Goal: Task Accomplishment & Management: Manage account settings

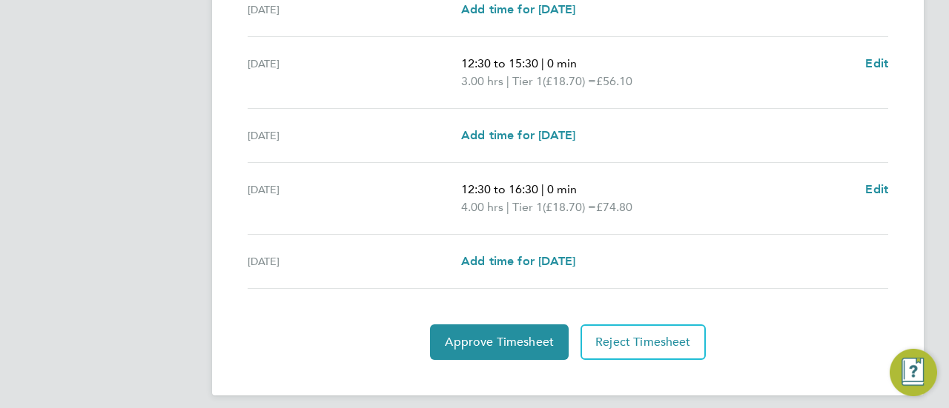
scroll to position [606, 0]
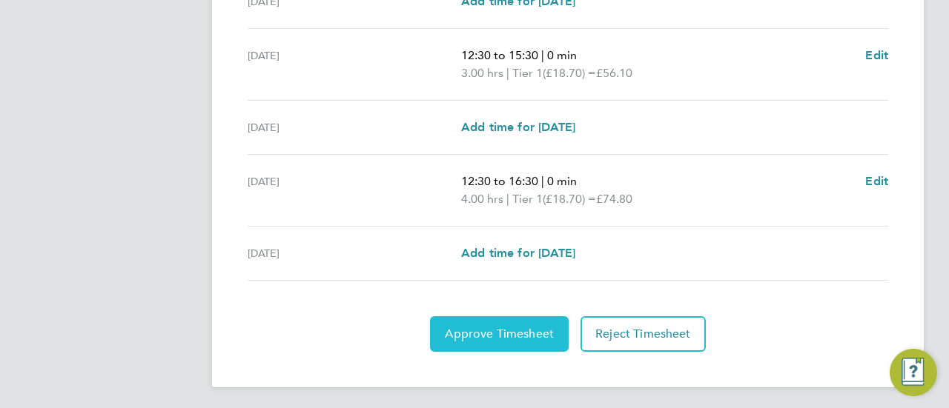
drag, startPoint x: 532, startPoint y: 333, endPoint x: 540, endPoint y: 326, distance: 10.0
click at [535, 331] on span "Approve Timesheet" at bounding box center [499, 334] width 109 height 15
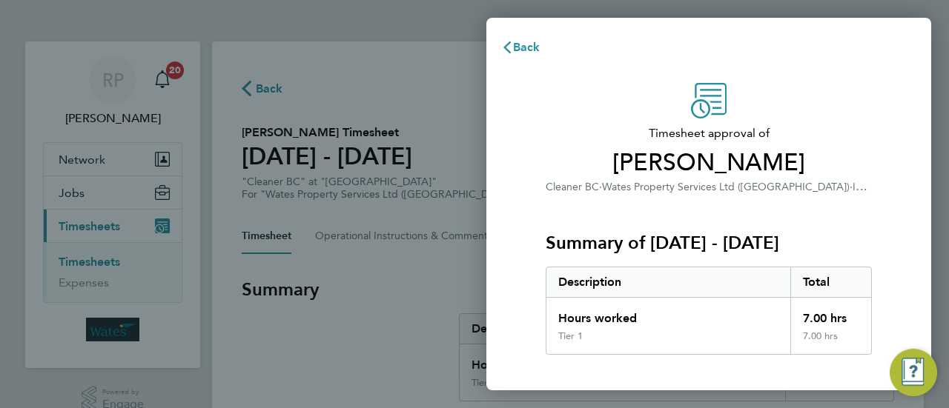
click at [175, 73] on div "Back Timesheet approval of [PERSON_NAME] Cleaner BC · Wates Property Services L…" at bounding box center [474, 204] width 949 height 408
click at [520, 40] on span "Back" at bounding box center [526, 47] width 27 height 14
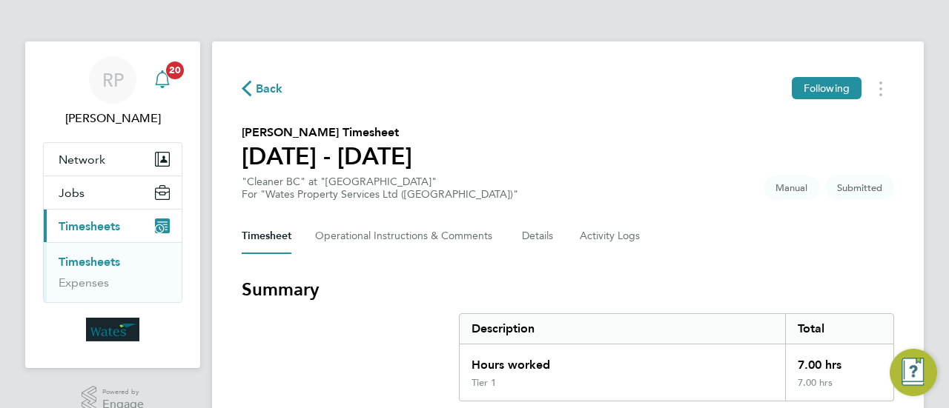
click at [179, 69] on span "20" at bounding box center [175, 71] width 18 height 18
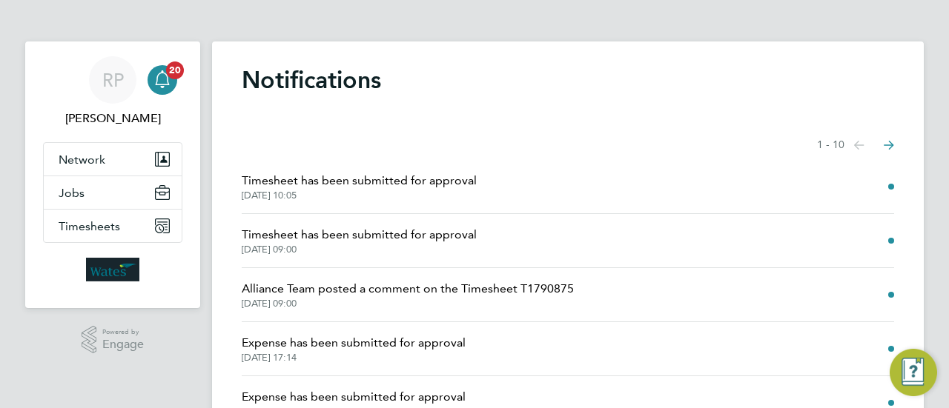
click at [390, 180] on span "Timesheet has been submitted for approval" at bounding box center [359, 181] width 235 height 18
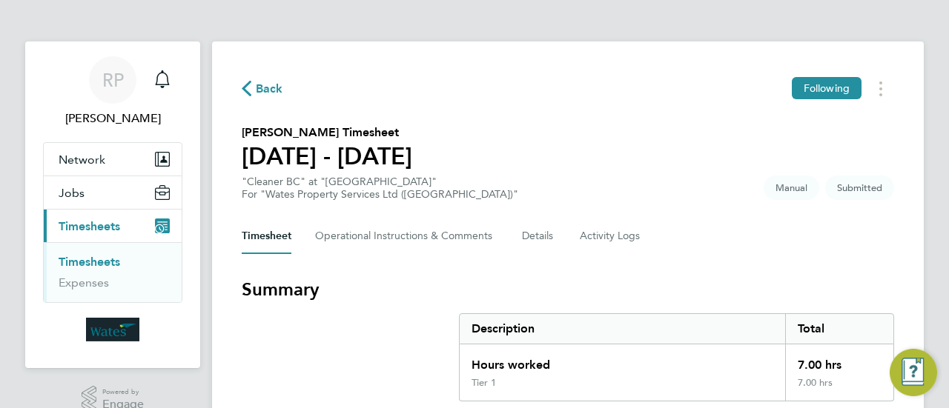
click at [253, 87] on span "Back" at bounding box center [263, 88] width 42 height 14
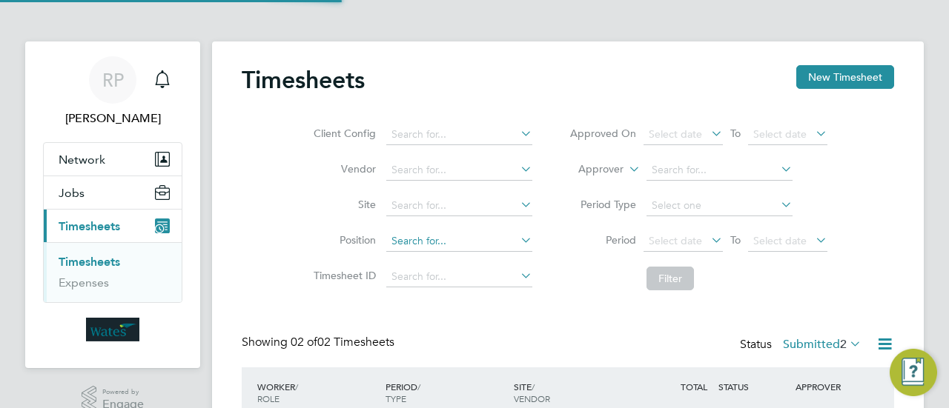
scroll to position [37, 128]
click at [172, 83] on div "Main navigation" at bounding box center [163, 80] width 30 height 30
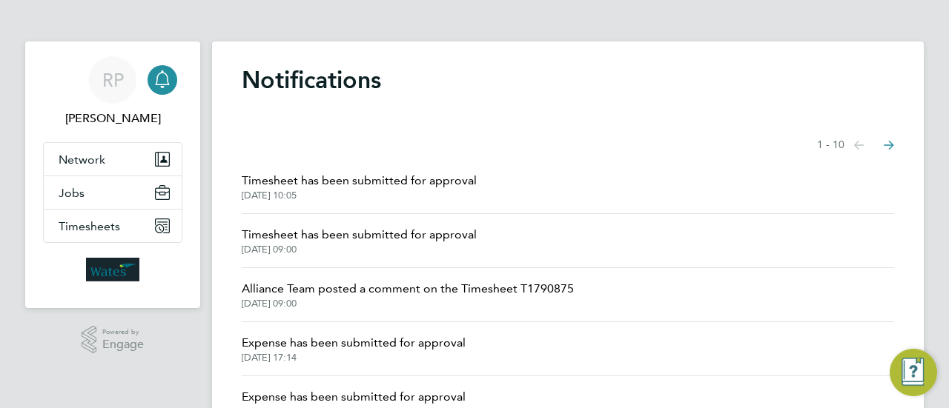
click at [334, 236] on span "Timesheet has been submitted for approval" at bounding box center [359, 235] width 235 height 18
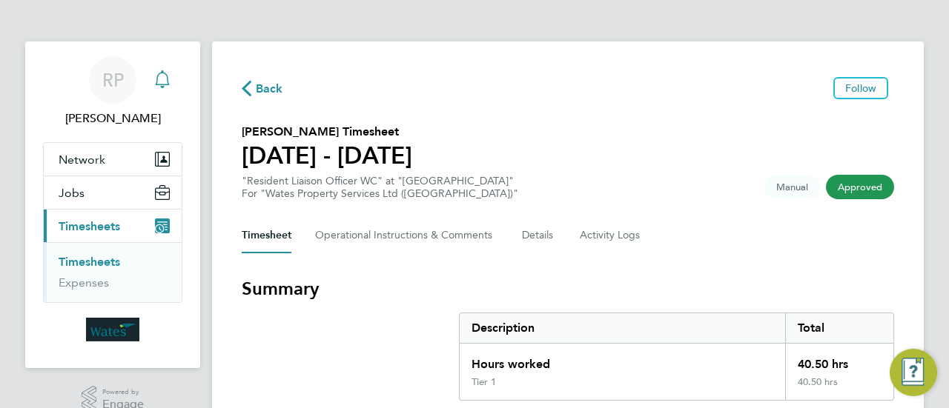
click at [170, 81] on icon "Main navigation" at bounding box center [162, 79] width 18 height 18
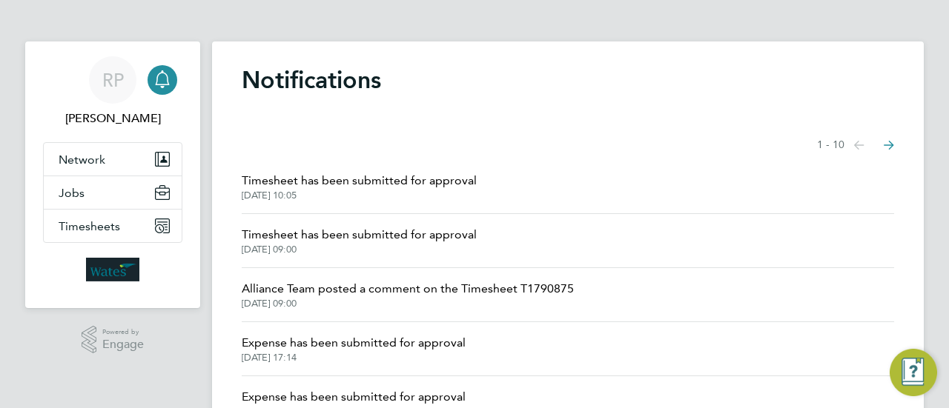
click at [344, 235] on span "Timesheet has been submitted for approval" at bounding box center [359, 235] width 235 height 18
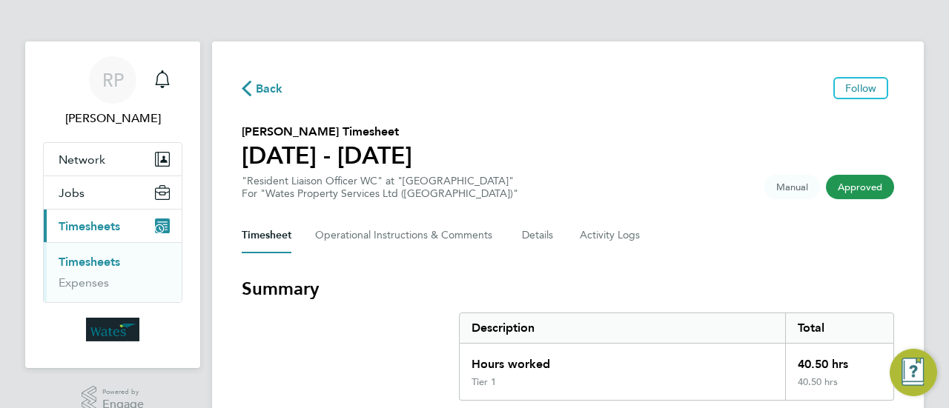
click at [248, 90] on icon "button" at bounding box center [247, 89] width 10 height 16
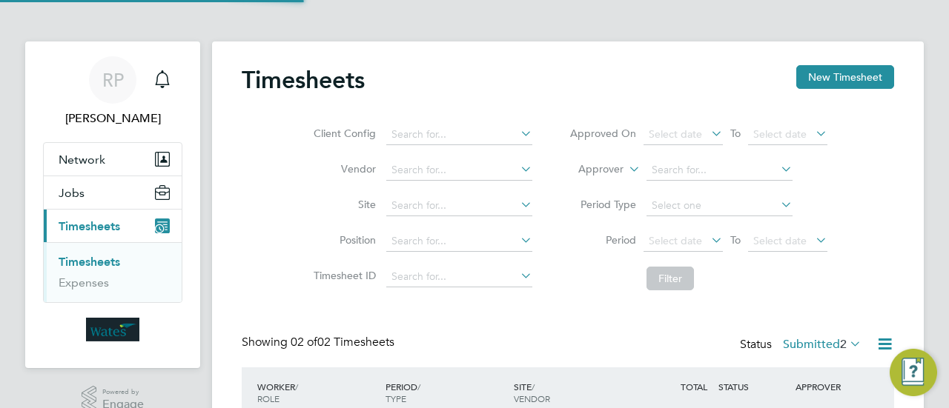
scroll to position [37, 128]
click at [157, 78] on icon "Main navigation" at bounding box center [162, 77] width 14 height 15
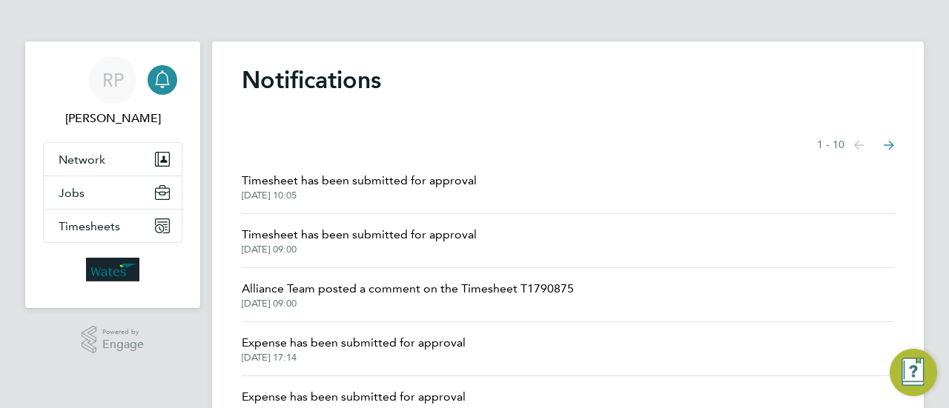
click at [317, 234] on span "Timesheet has been submitted for approval" at bounding box center [359, 235] width 235 height 18
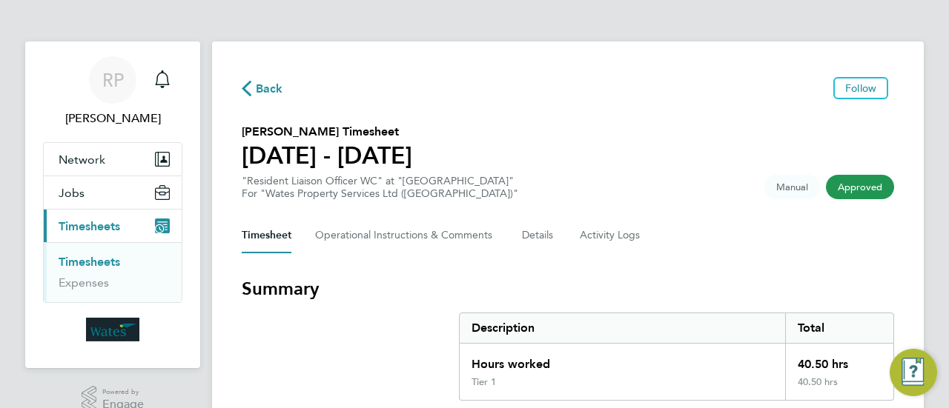
click at [249, 85] on icon "button" at bounding box center [247, 89] width 10 height 16
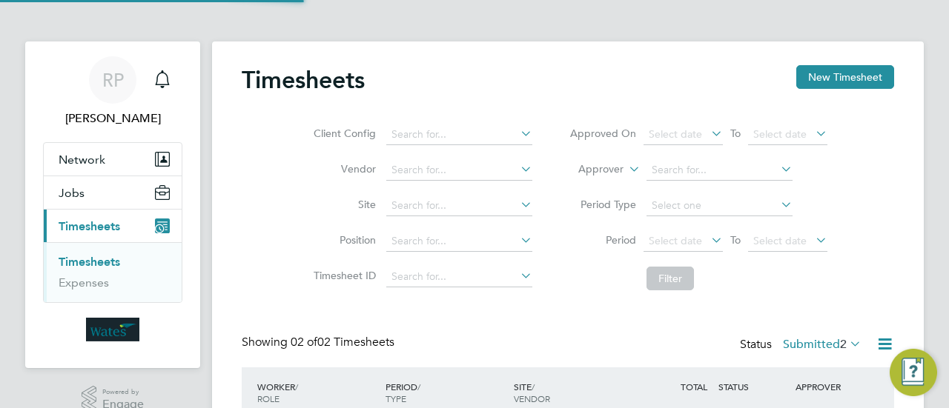
scroll to position [37, 128]
click at [168, 79] on icon "Main navigation" at bounding box center [162, 79] width 18 height 18
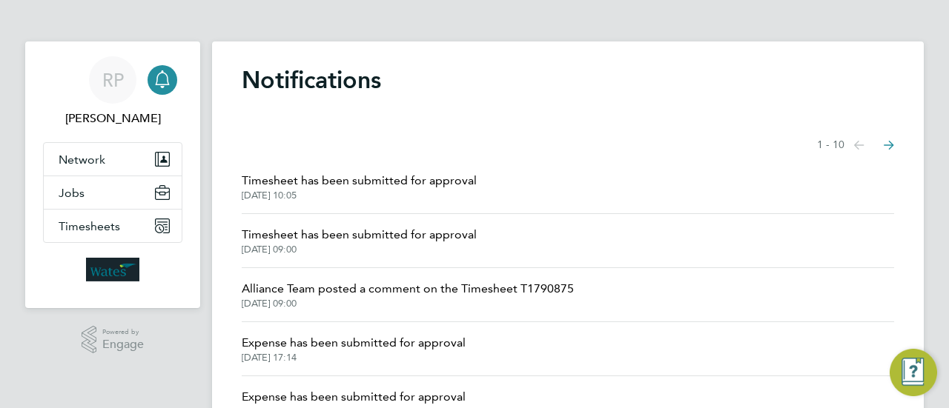
click at [392, 176] on span "Timesheet has been submitted for approval" at bounding box center [359, 181] width 235 height 18
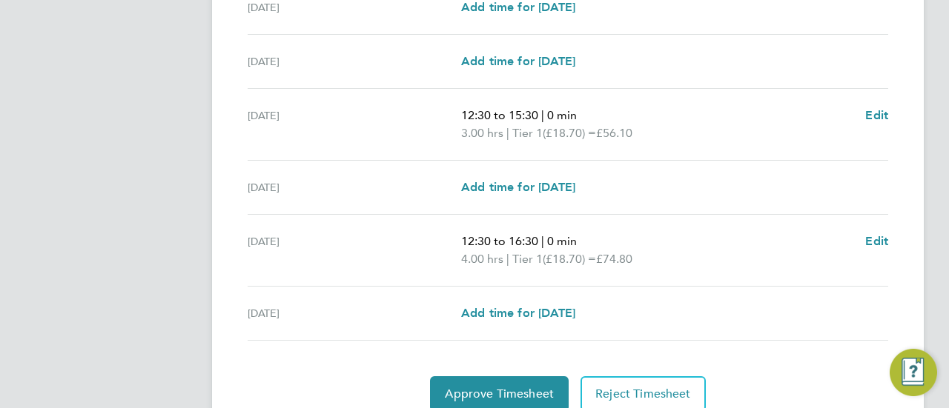
scroll to position [563, 0]
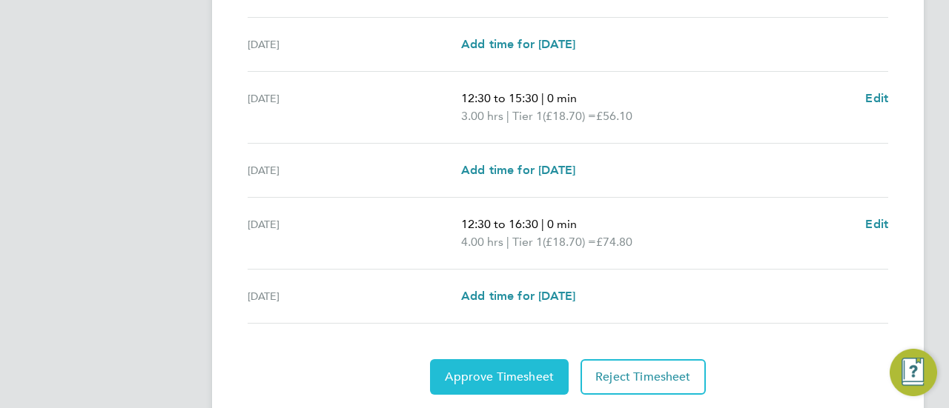
click at [551, 377] on span "Approve Timesheet" at bounding box center [499, 377] width 109 height 15
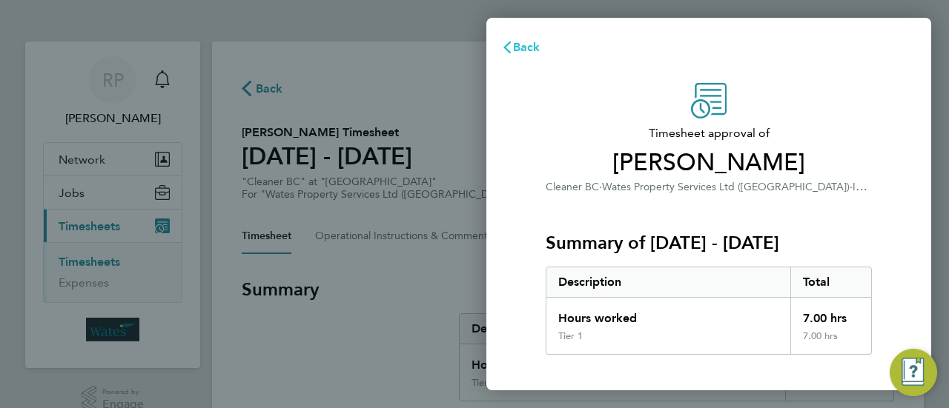
click at [506, 44] on icon "button" at bounding box center [507, 48] width 12 height 12
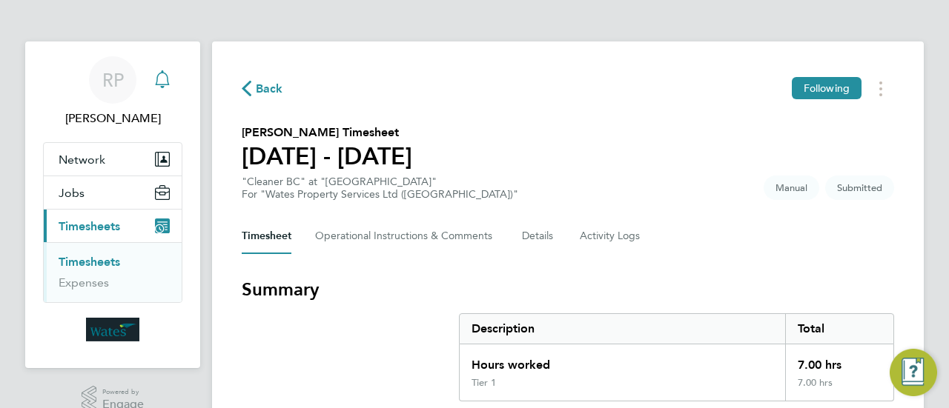
click at [163, 79] on icon "Main navigation" at bounding box center [162, 79] width 18 height 18
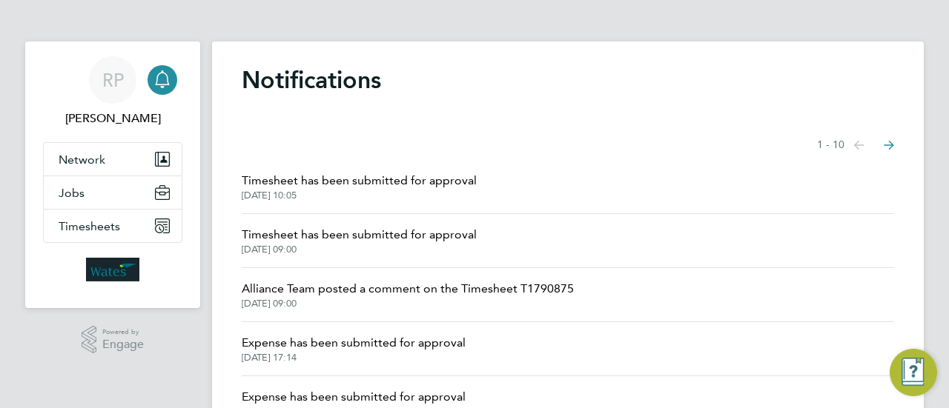
click at [378, 179] on span "Timesheet has been submitted for approval" at bounding box center [359, 181] width 235 height 18
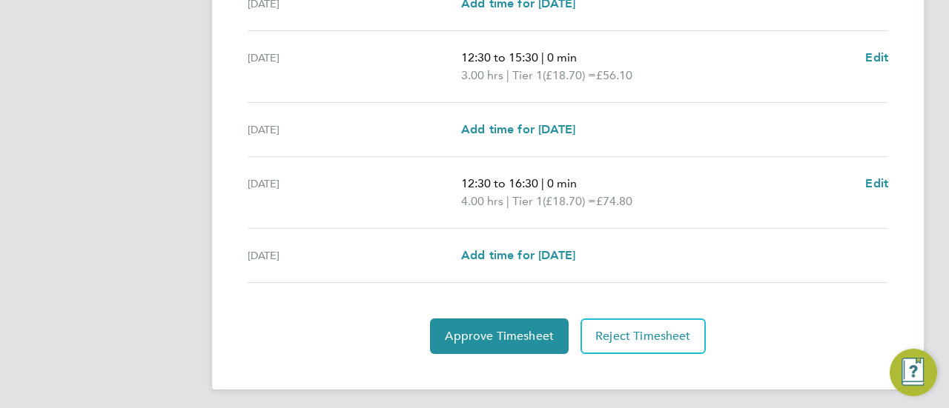
scroll to position [606, 0]
